Goal: Find specific page/section: Find specific page/section

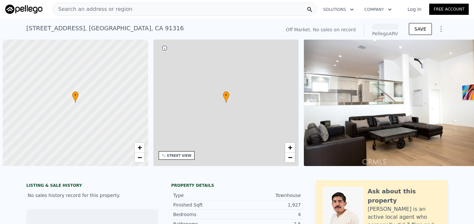
scroll to position [0, 3]
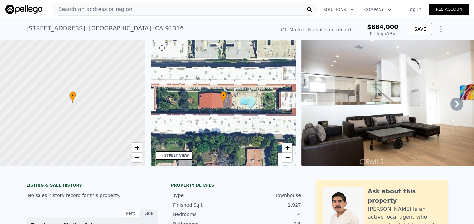
click at [93, 12] on span "Search an address or region" at bounding box center [92, 9] width 79 height 8
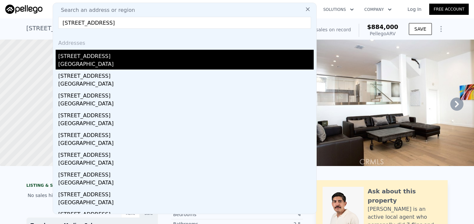
type input "[STREET_ADDRESS]"
click at [88, 58] on div "[STREET_ADDRESS]" at bounding box center [185, 55] width 255 height 11
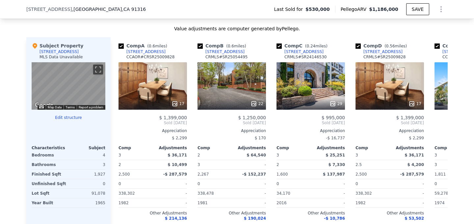
scroll to position [655, 0]
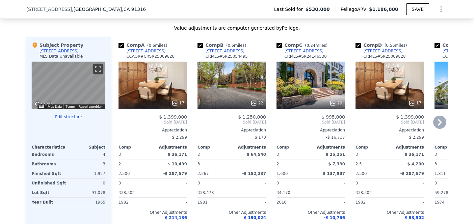
click at [438, 121] on icon at bounding box center [439, 121] width 13 height 13
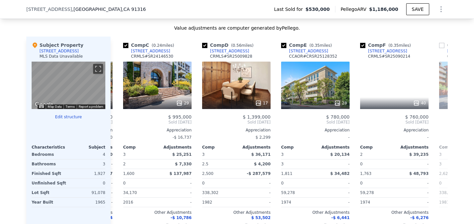
scroll to position [0, 158]
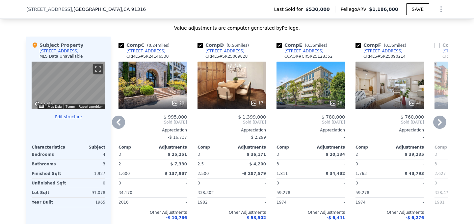
click at [438, 121] on icon at bounding box center [439, 121] width 13 height 13
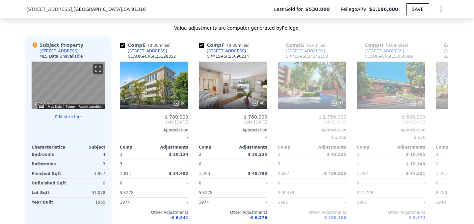
scroll to position [0, 316]
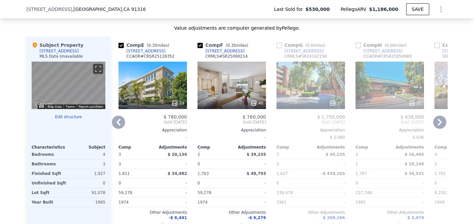
click at [438, 121] on icon at bounding box center [439, 121] width 13 height 13
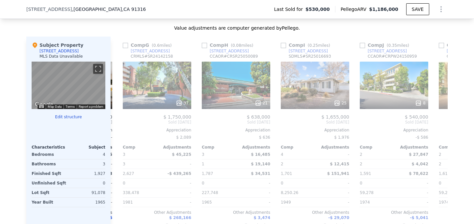
scroll to position [0, 474]
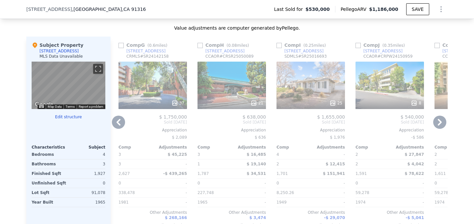
click at [438, 121] on icon at bounding box center [439, 121] width 13 height 13
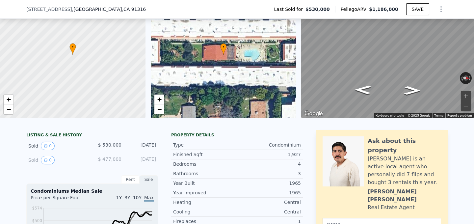
scroll to position [0, 0]
